Goal: Task Accomplishment & Management: Use online tool/utility

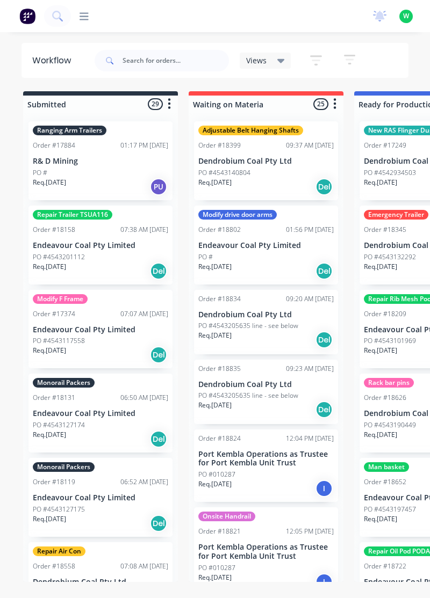
click at [77, 19] on div at bounding box center [80, 16] width 18 height 10
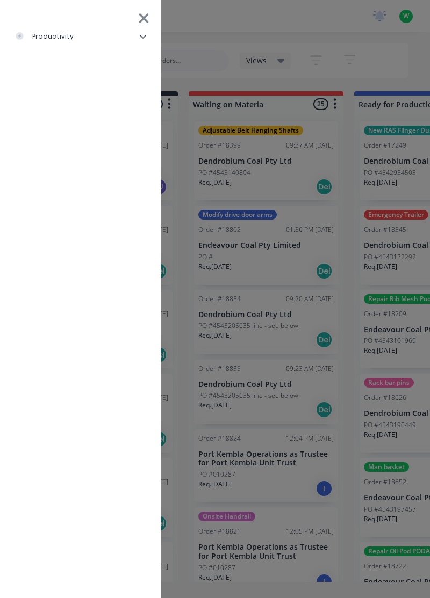
click at [63, 43] on li "productivity" at bounding box center [81, 36] width 144 height 27
click at [67, 148] on div "Timesheets" at bounding box center [52, 144] width 57 height 10
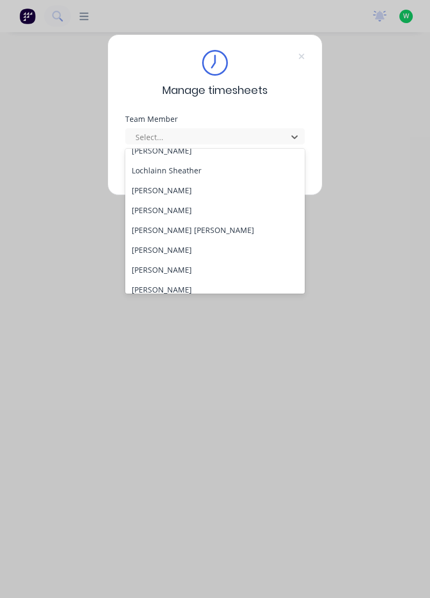
scroll to position [342, 0]
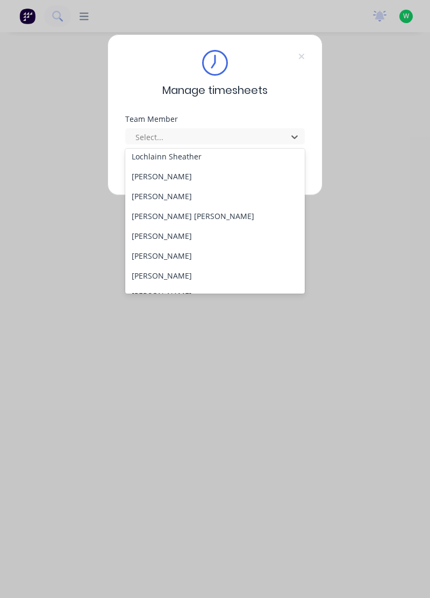
click at [187, 239] on div "[PERSON_NAME]" at bounding box center [215, 236] width 180 height 20
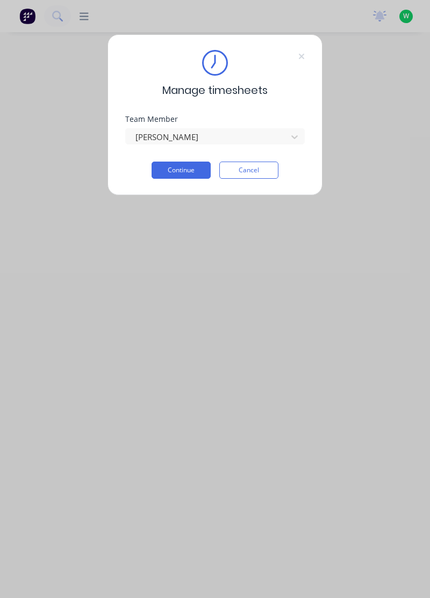
click at [185, 176] on button "Continue" at bounding box center [180, 170] width 59 height 17
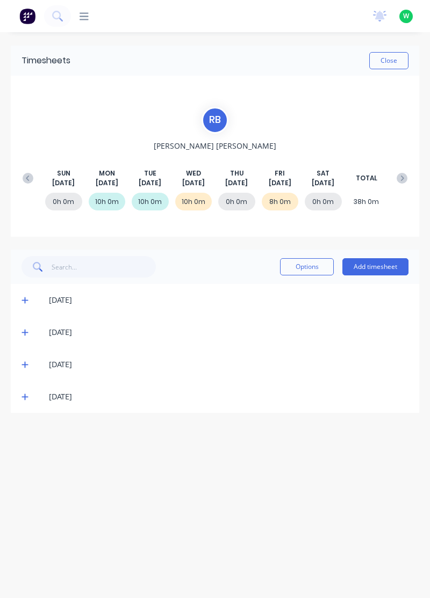
click at [394, 62] on button "Close" at bounding box center [388, 60] width 39 height 17
